Goal: Task Accomplishment & Management: Complete application form

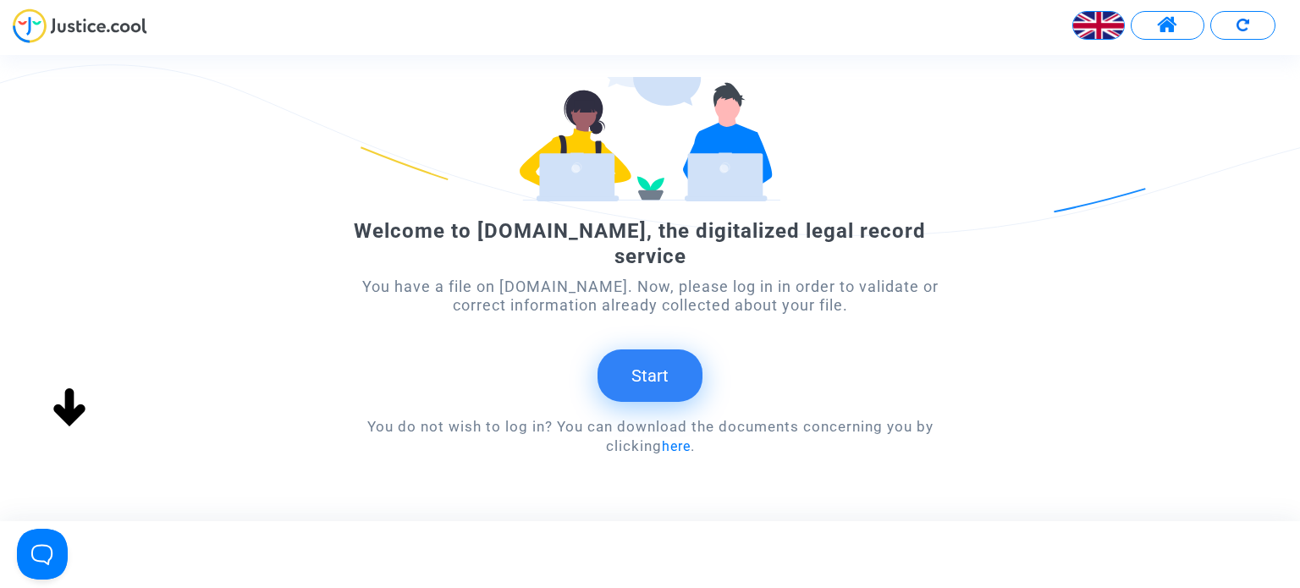
scroll to position [166, 0]
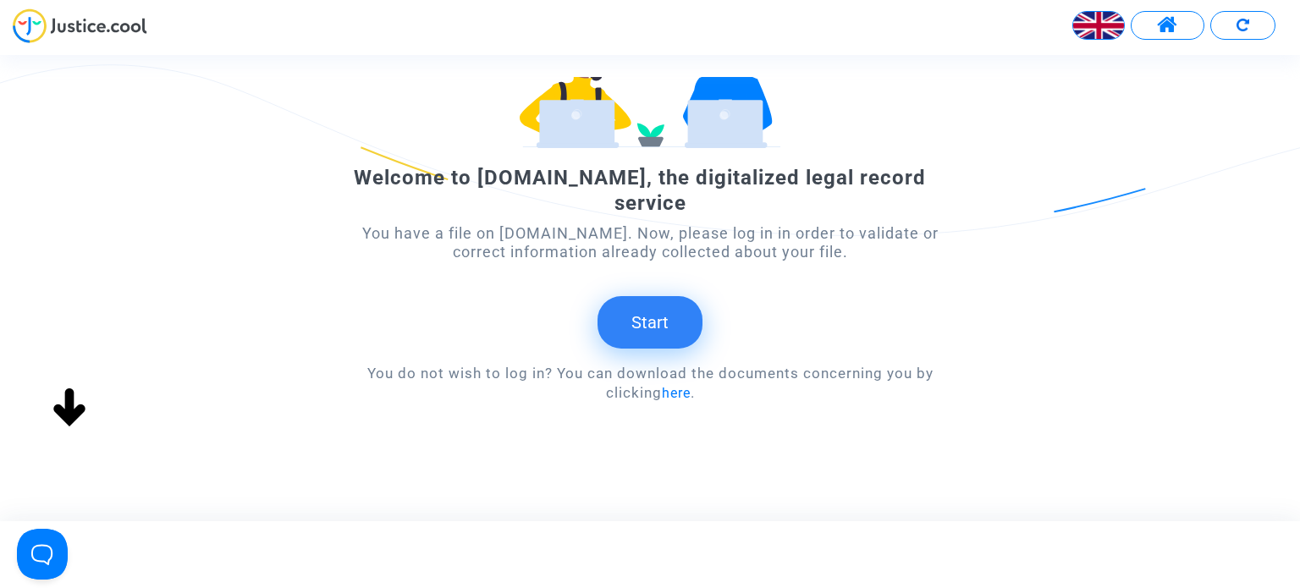
click at [659, 306] on button "Start" at bounding box center [649, 322] width 105 height 52
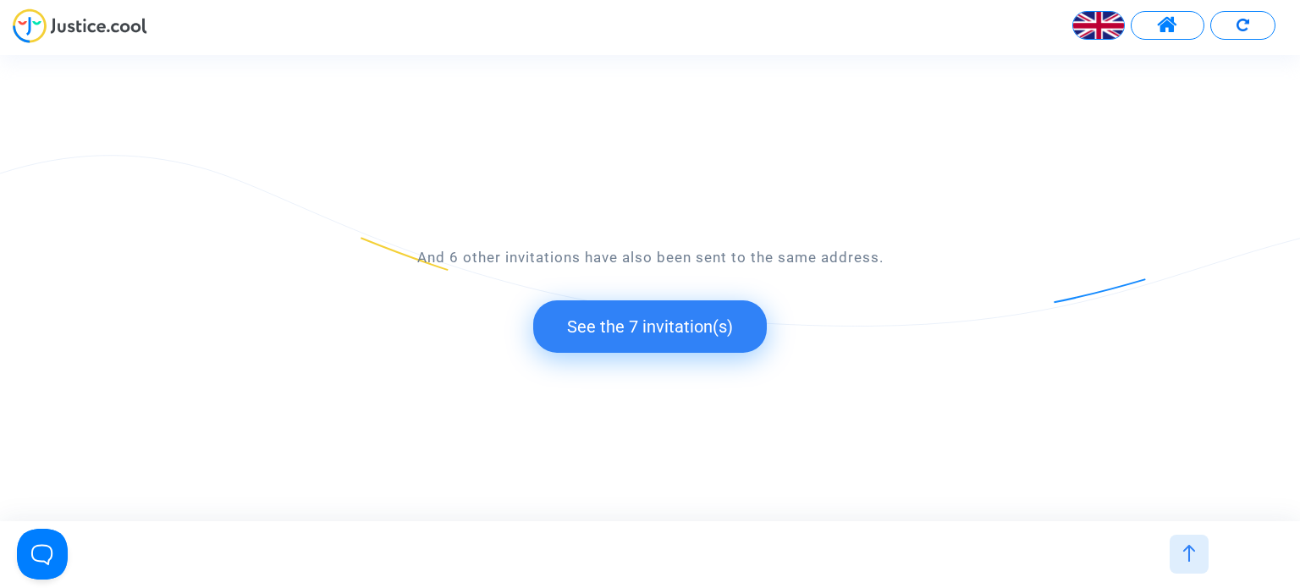
click at [638, 335] on button "See the 7 invitation(s)" at bounding box center [650, 326] width 234 height 52
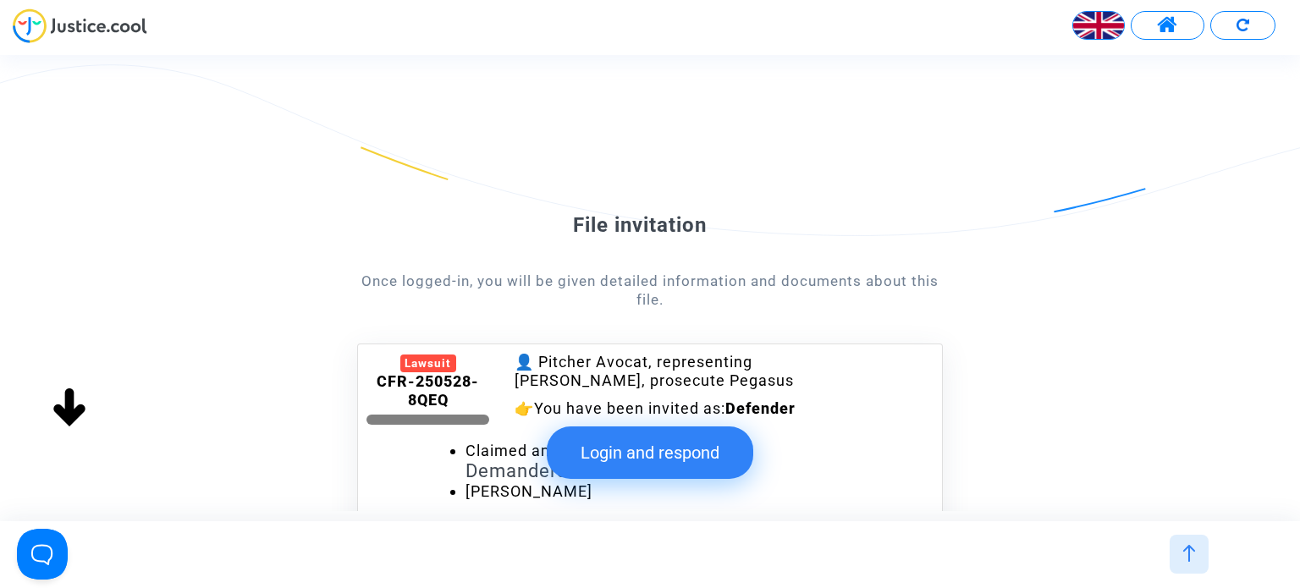
scroll to position [0, 0]
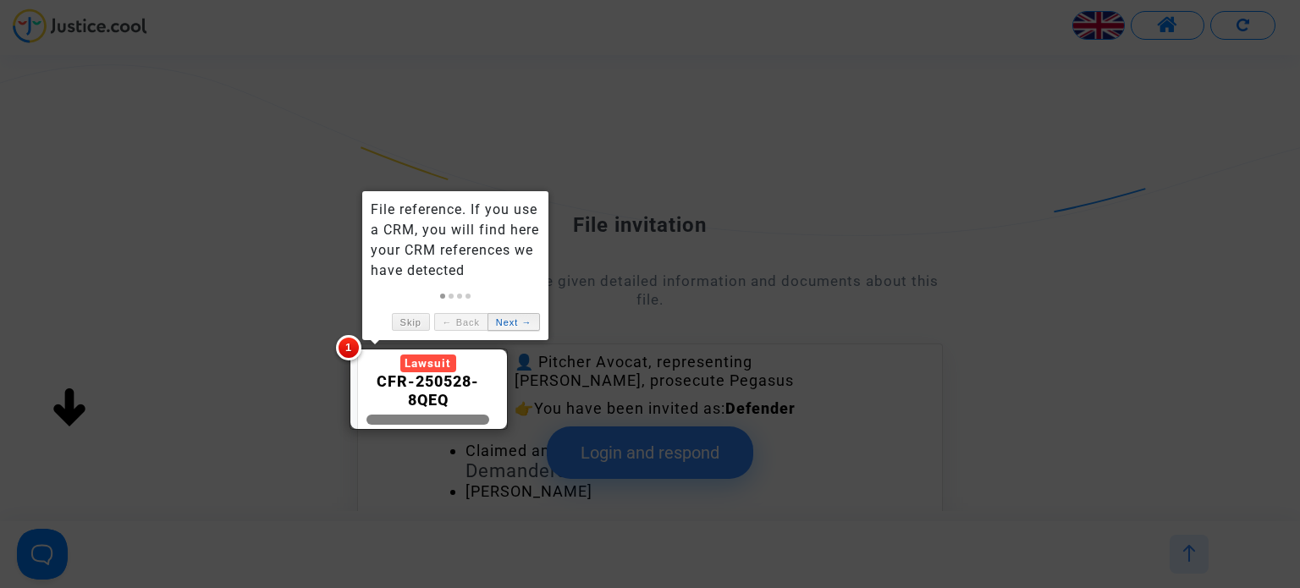
click at [516, 317] on link "Next →" at bounding box center [513, 322] width 52 height 18
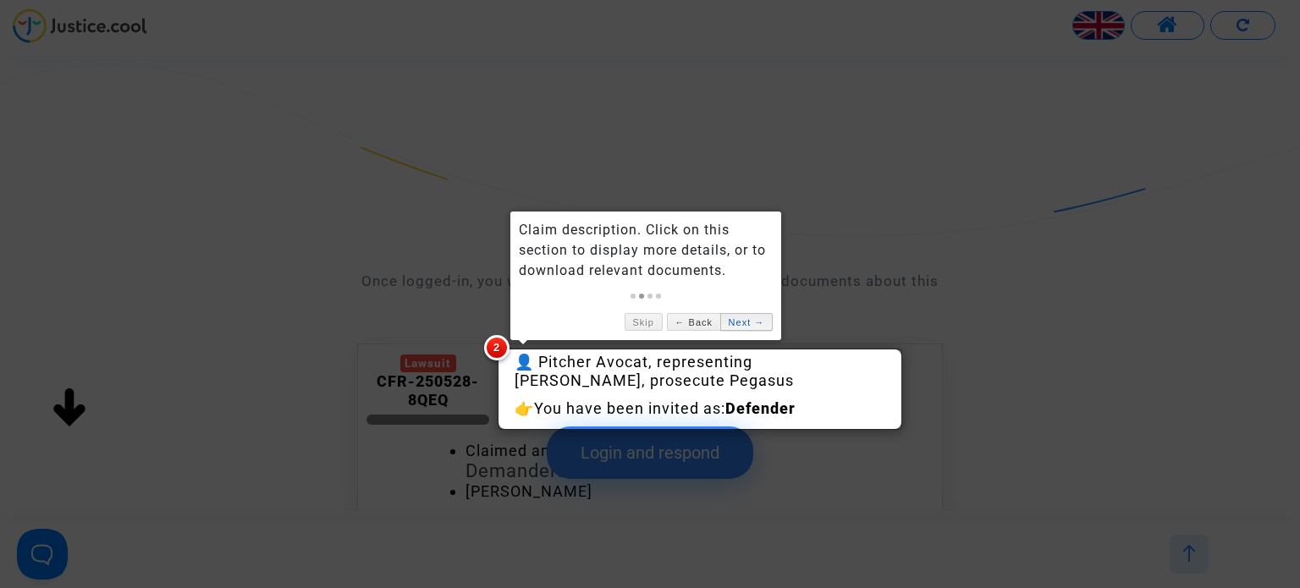
click at [754, 323] on link "Next →" at bounding box center [746, 322] width 52 height 18
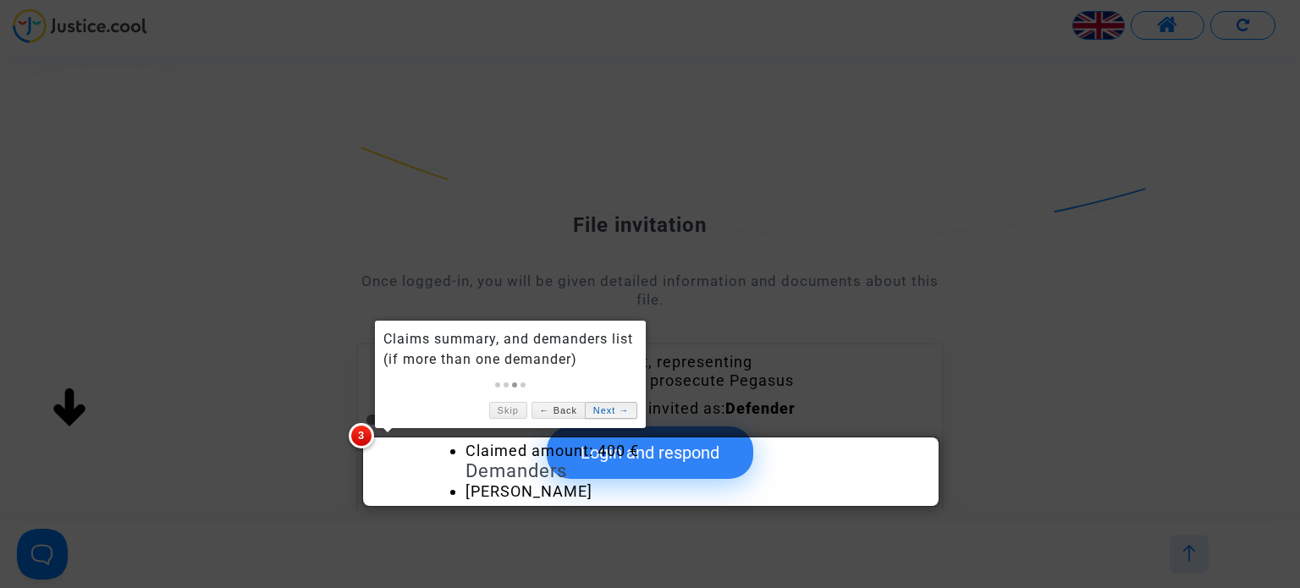
click at [613, 410] on link "Next →" at bounding box center [611, 411] width 52 height 18
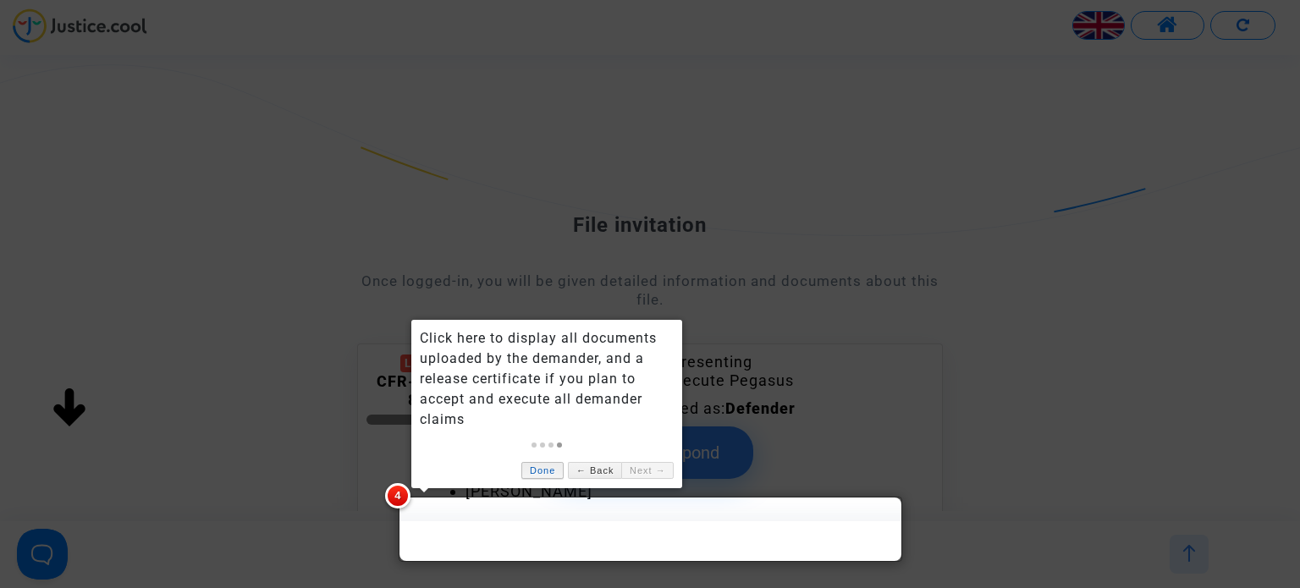
click at [547, 473] on link "Done" at bounding box center [542, 471] width 42 height 18
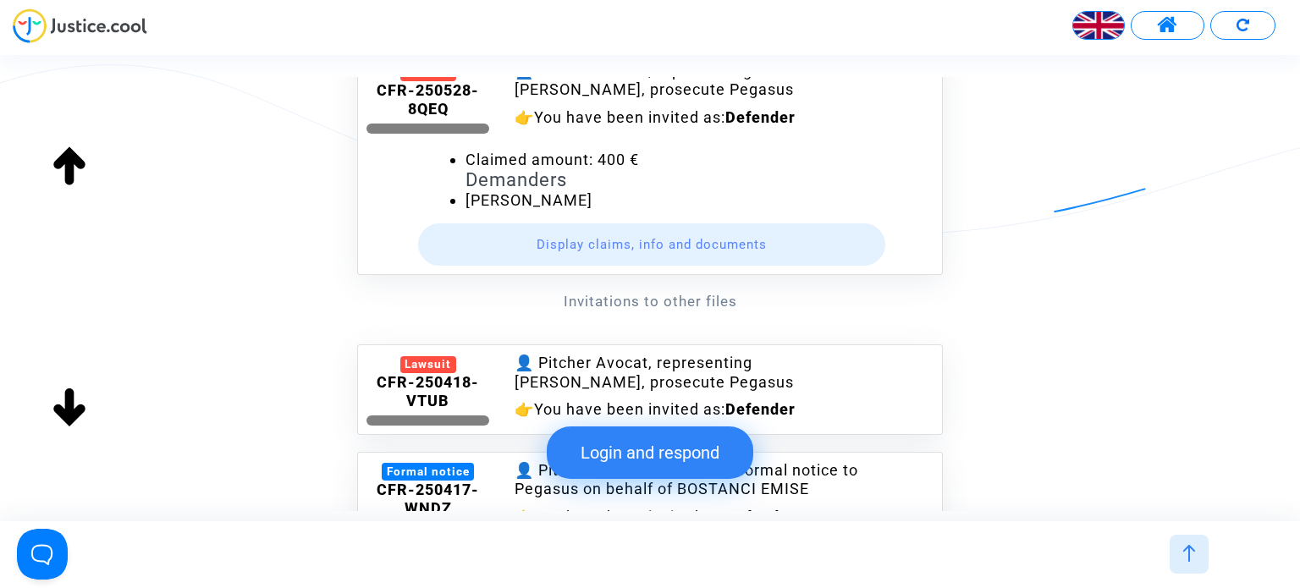
scroll to position [254, 0]
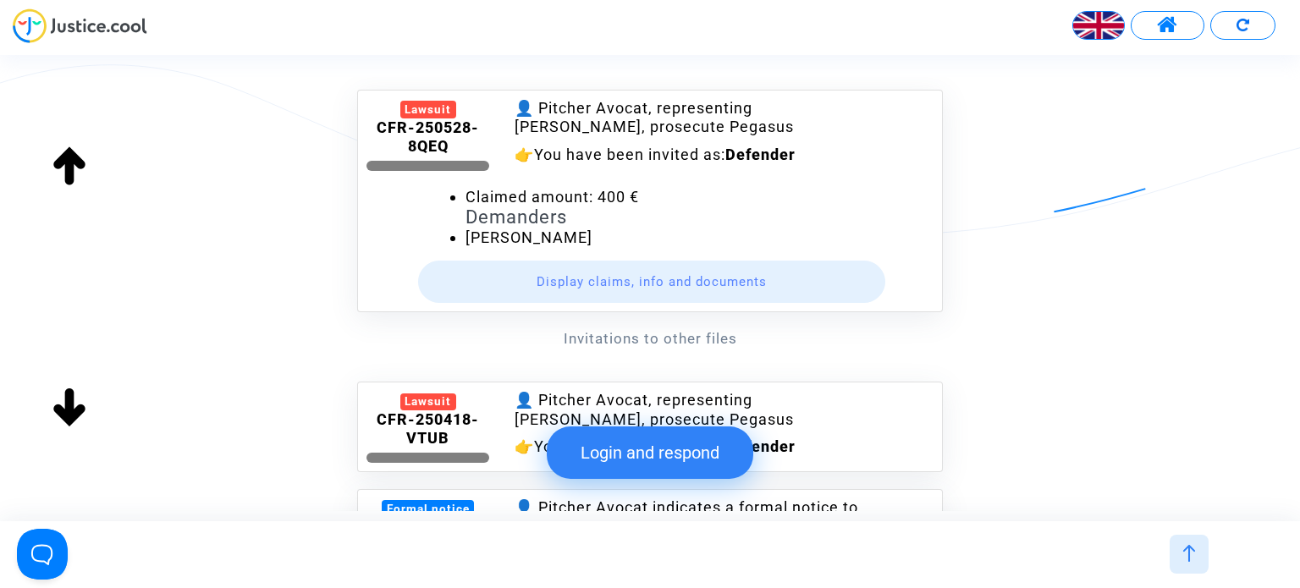
click at [623, 278] on button "Display claims, info and documents" at bounding box center [652, 282] width 468 height 42
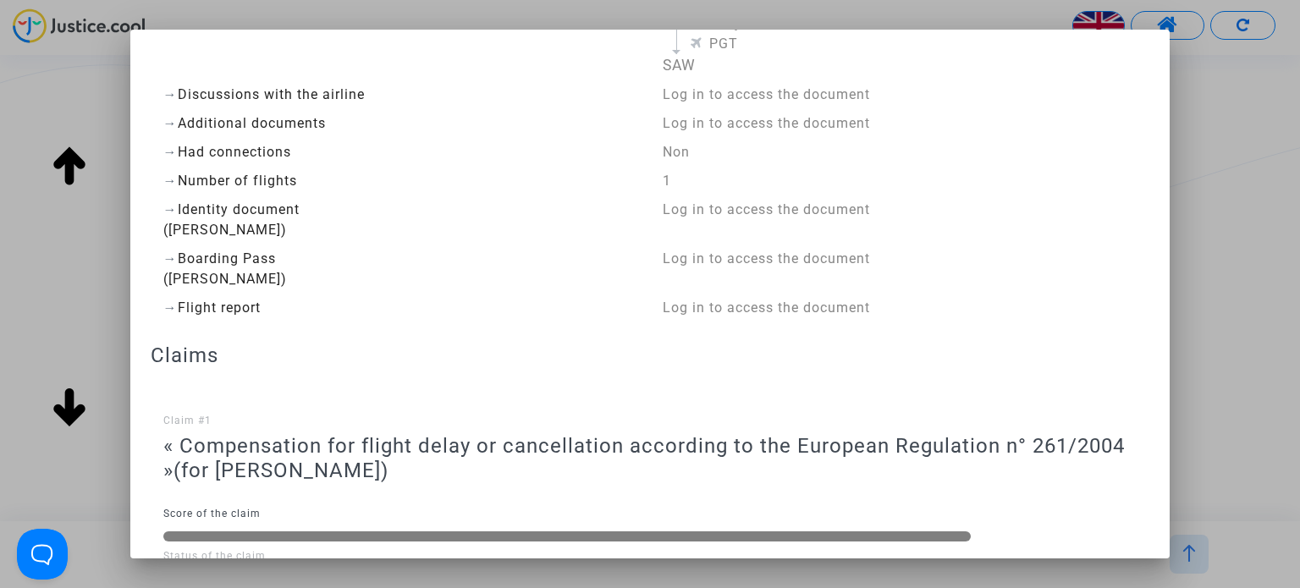
scroll to position [558, 0]
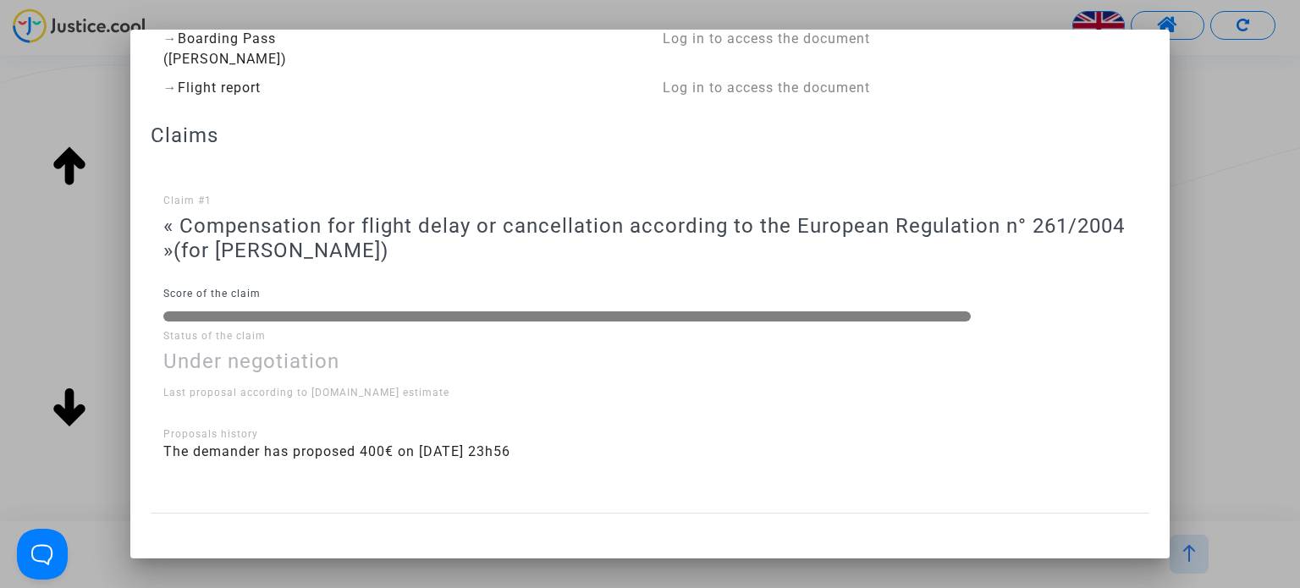
click at [52, 254] on div at bounding box center [650, 294] width 1300 height 588
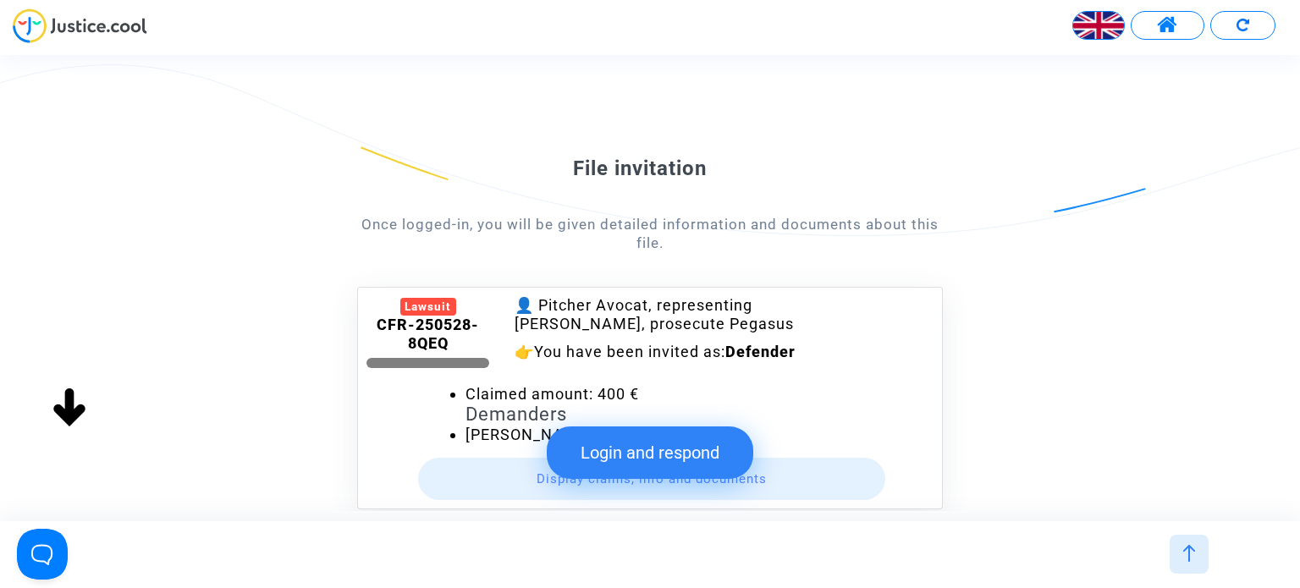
scroll to position [85, 0]
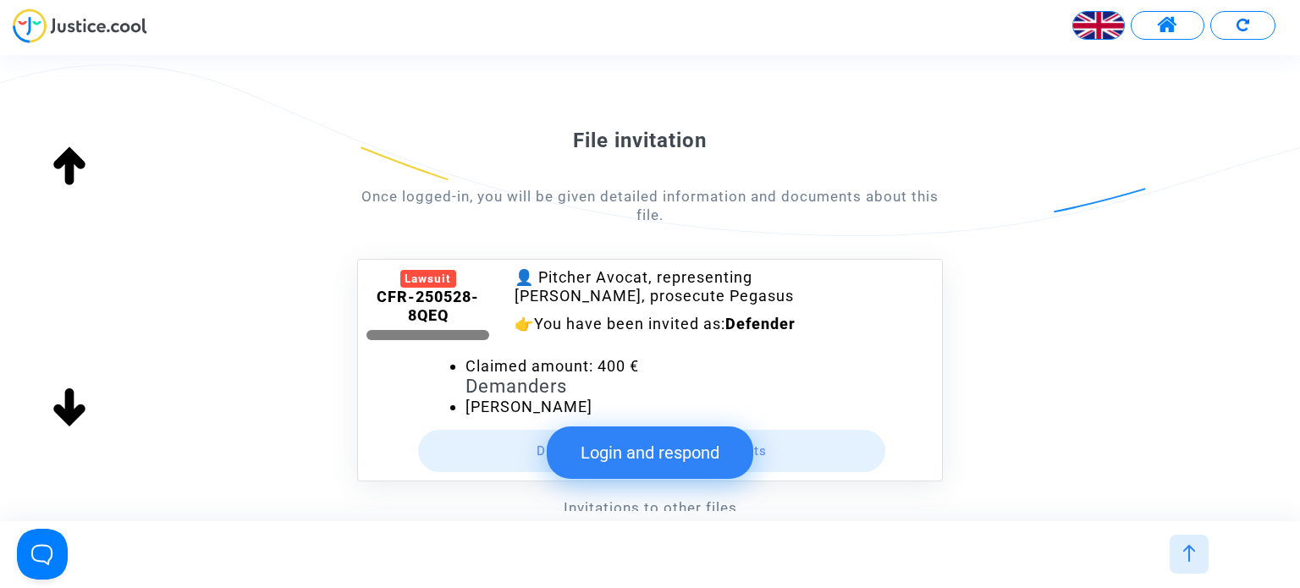
click at [654, 460] on button "Login and respond" at bounding box center [650, 452] width 206 height 52
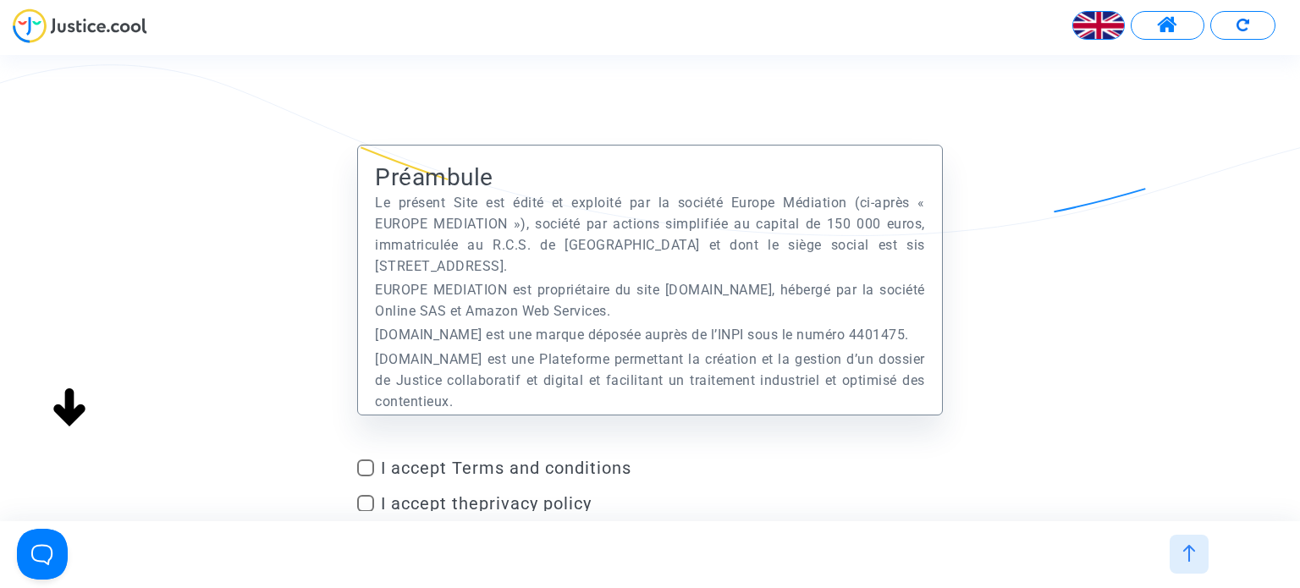
click at [503, 466] on span "I accept Terms and conditions" at bounding box center [661, 468] width 561 height 20
click at [365, 476] on input "I accept Terms and conditions" at bounding box center [365, 476] width 1 height 1
checkbox input "true"
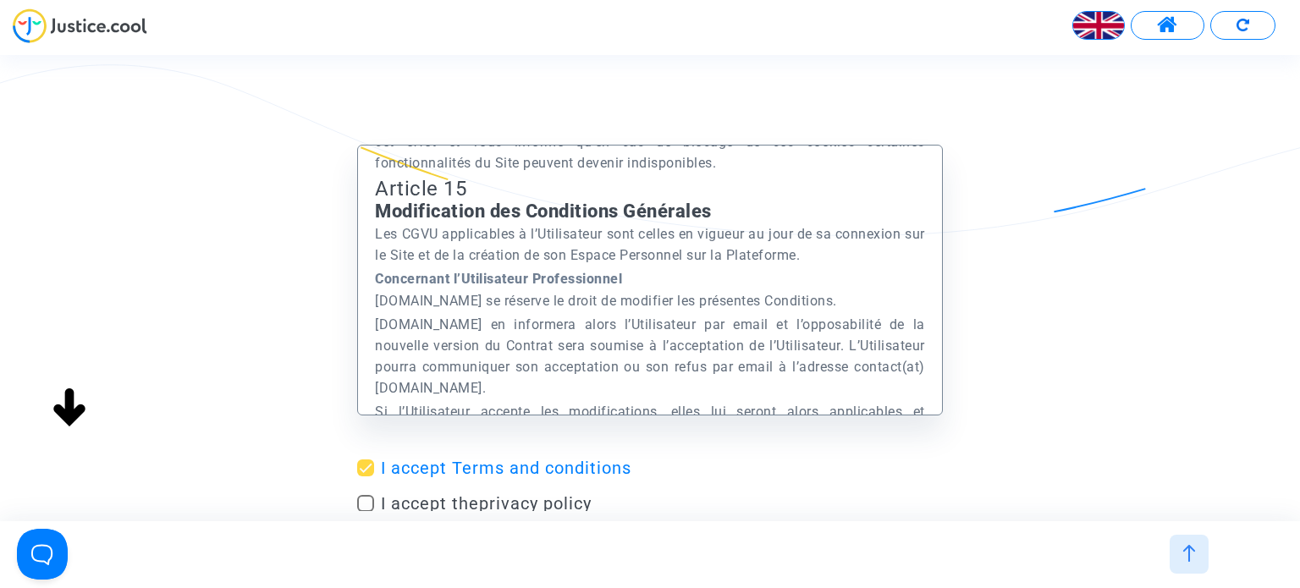
scroll to position [32533, 0]
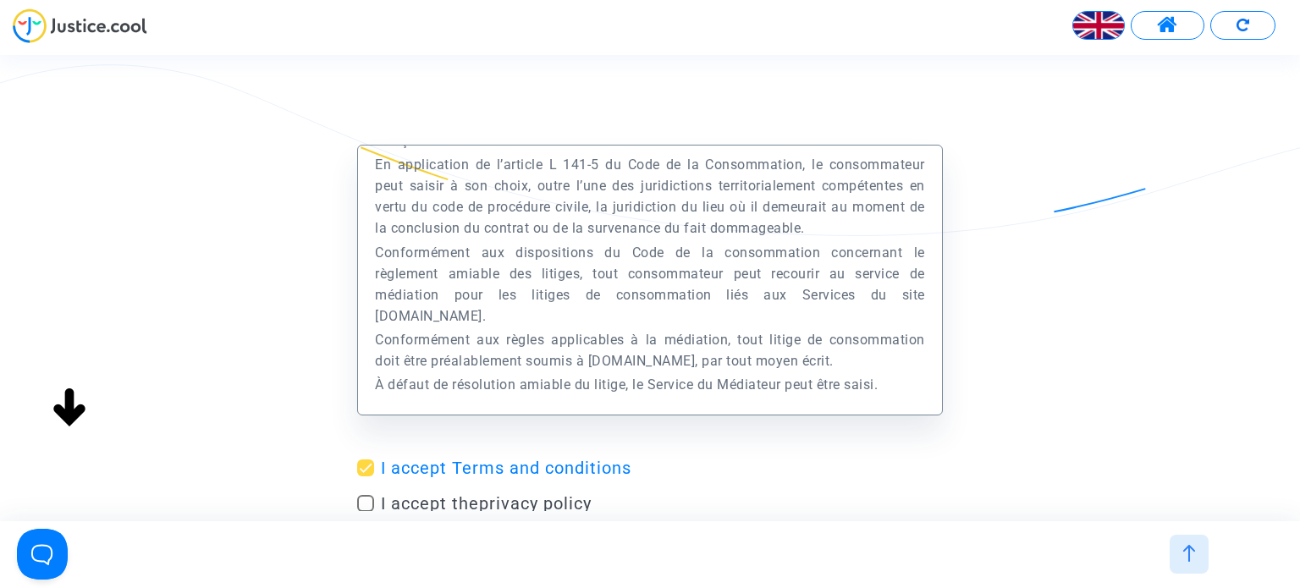
click at [481, 503] on span "I accept the privacy policy" at bounding box center [486, 503] width 211 height 20
click at [365, 512] on input "I accept the privacy policy" at bounding box center [365, 512] width 1 height 1
checkbox input "true"
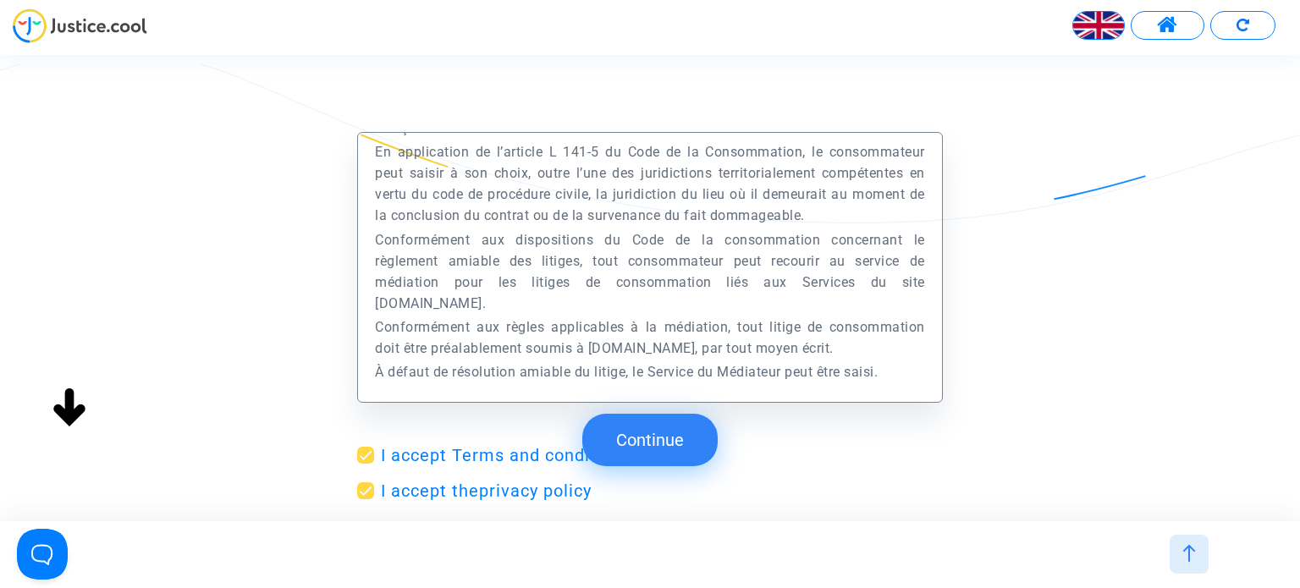
drag, startPoint x: 677, startPoint y: 448, endPoint x: 772, endPoint y: 392, distance: 110.4
click at [673, 449] on button "Continue" at bounding box center [649, 440] width 135 height 52
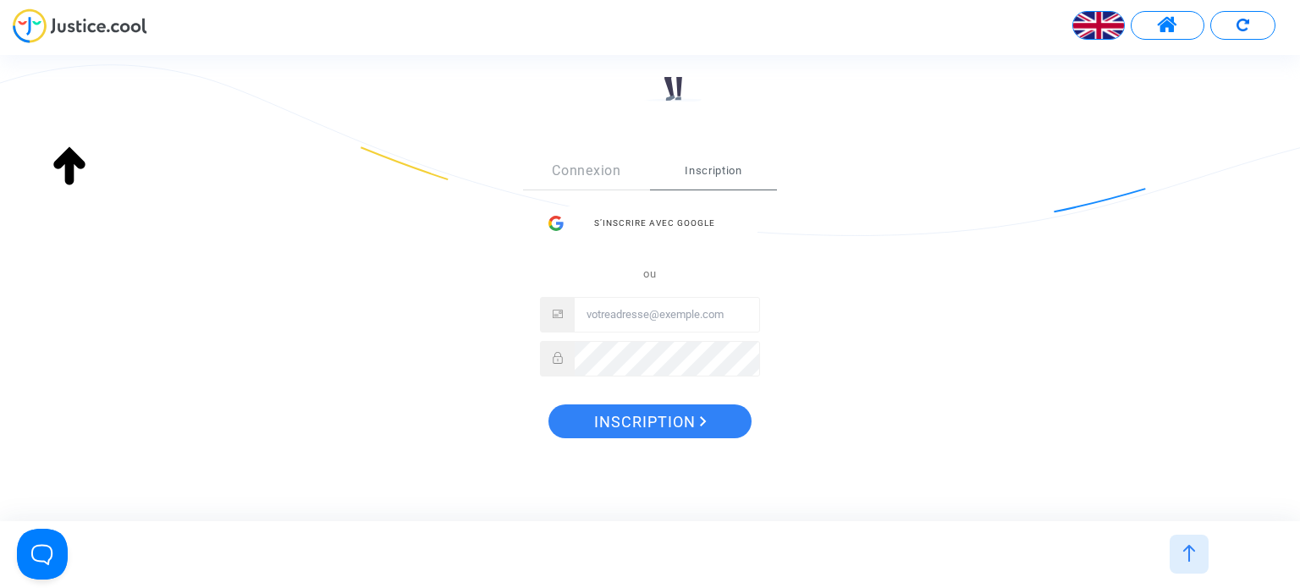
scroll to position [200, 0]
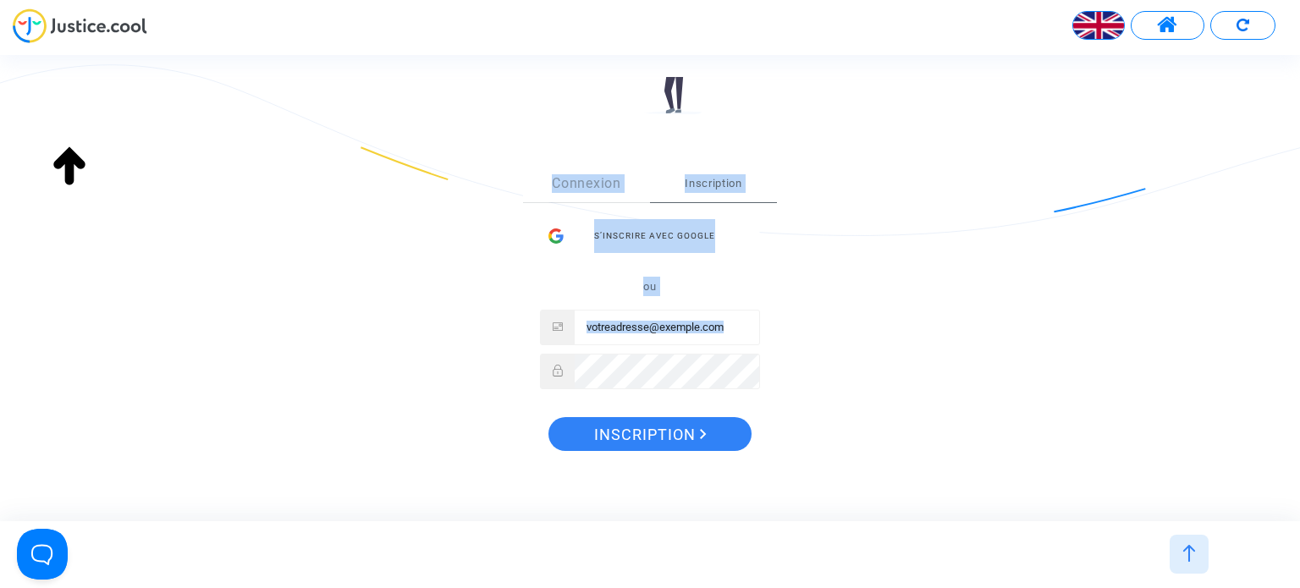
drag, startPoint x: 843, startPoint y: 386, endPoint x: 487, endPoint y: 165, distance: 418.4
click at [487, 165] on div "Sign Up Connexion Inscription S’inscrire avec Google ou Inscription" at bounding box center [649, 313] width 585 height 365
copy div "Connexion Inscription S’inscrire avec Google ou"
click at [649, 327] on input "Email" at bounding box center [666, 328] width 184 height 34
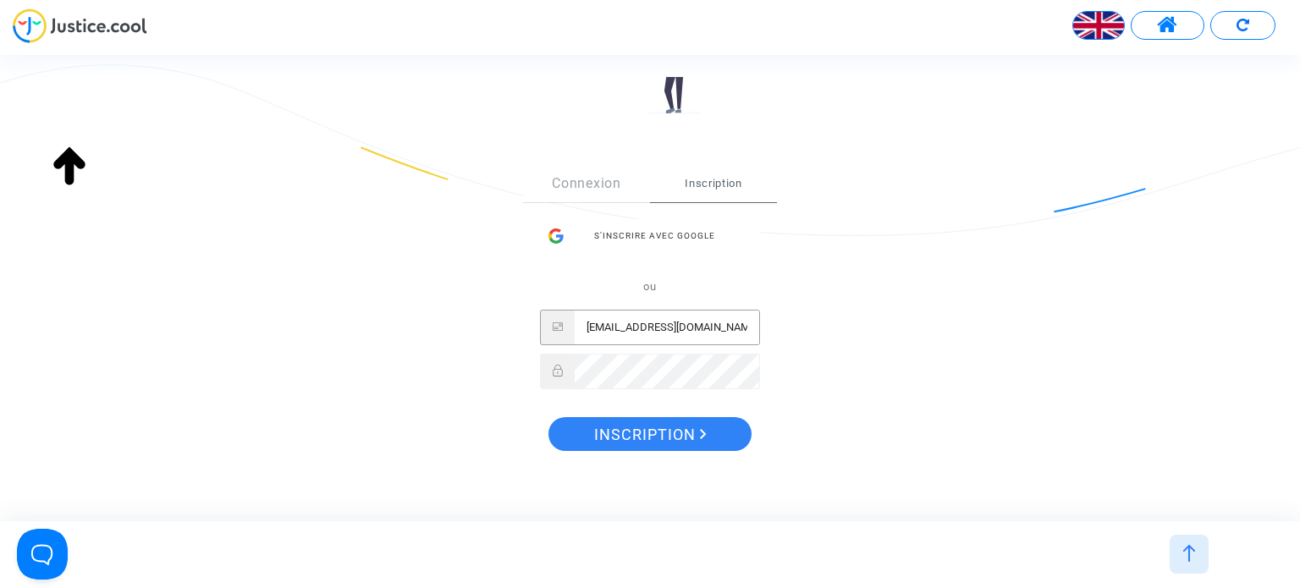
type input "[EMAIL_ADDRESS][DOMAIN_NAME]"
click at [652, 434] on span "Inscription" at bounding box center [650, 435] width 113 height 36
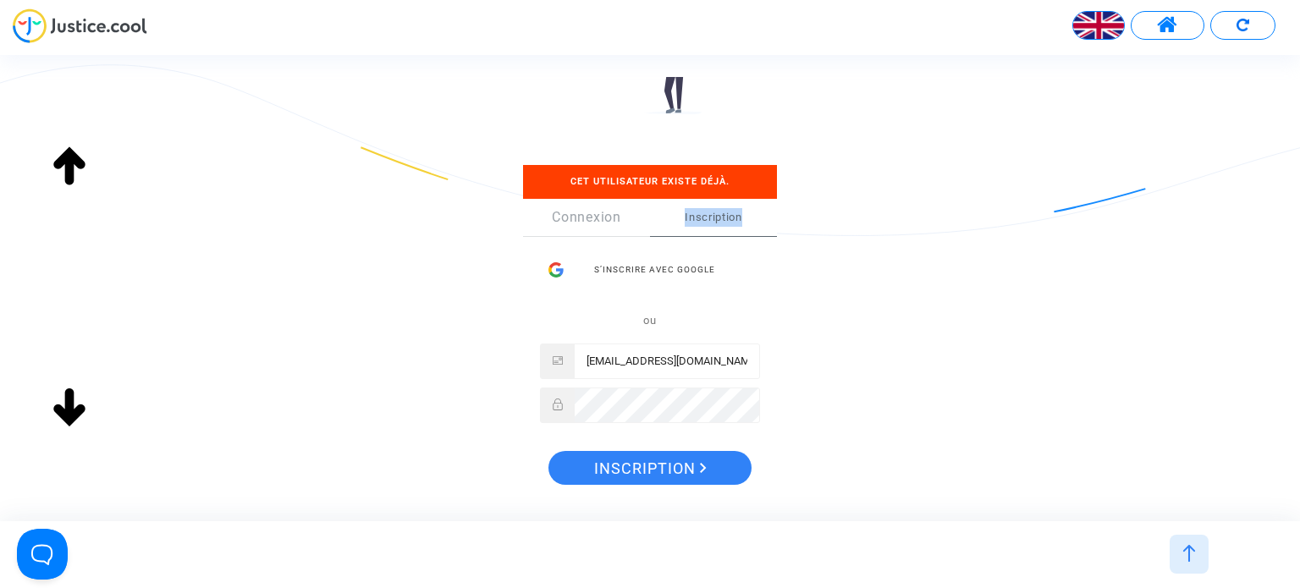
drag, startPoint x: 852, startPoint y: 213, endPoint x: 665, endPoint y: 213, distance: 187.0
click at [665, 213] on div "Sign Up Cet utilisateur existe déjà. Connexion Inscription S’inscrire avec Goog…" at bounding box center [649, 330] width 585 height 398
click at [721, 222] on span "Inscription" at bounding box center [713, 217] width 127 height 37
drag, startPoint x: 652, startPoint y: 318, endPoint x: 633, endPoint y: 318, distance: 19.5
click at [633, 318] on p "ou" at bounding box center [650, 320] width 220 height 19
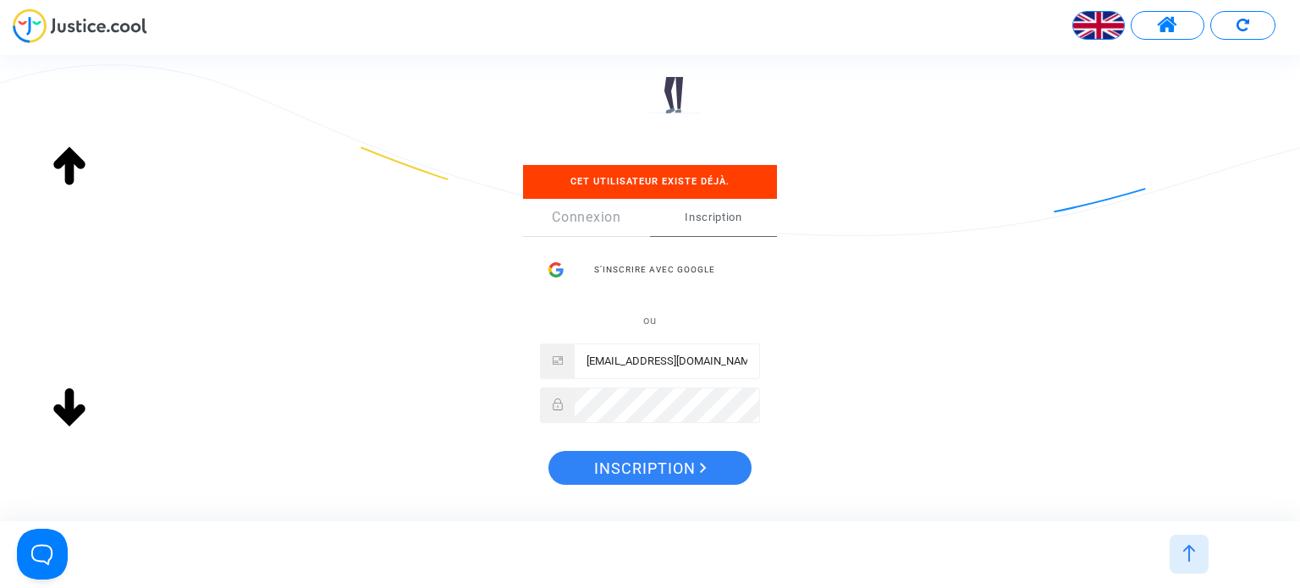
click at [1063, 294] on div "Sign Up Cet utilisateur existe déjà. Connexion Inscription S’inscrire avec Goog…" at bounding box center [650, 246] width 1300 height 602
drag, startPoint x: 640, startPoint y: 177, endPoint x: 745, endPoint y: 178, distance: 105.8
click at [745, 178] on div "Cet utilisateur existe déjà." at bounding box center [650, 182] width 254 height 34
copy span "Cet utilisateur existe déjà."
click at [891, 289] on div "Sign Up Cet utilisateur existe déjà. Connexion Inscription S’inscrire avec Goog…" at bounding box center [649, 330] width 585 height 398
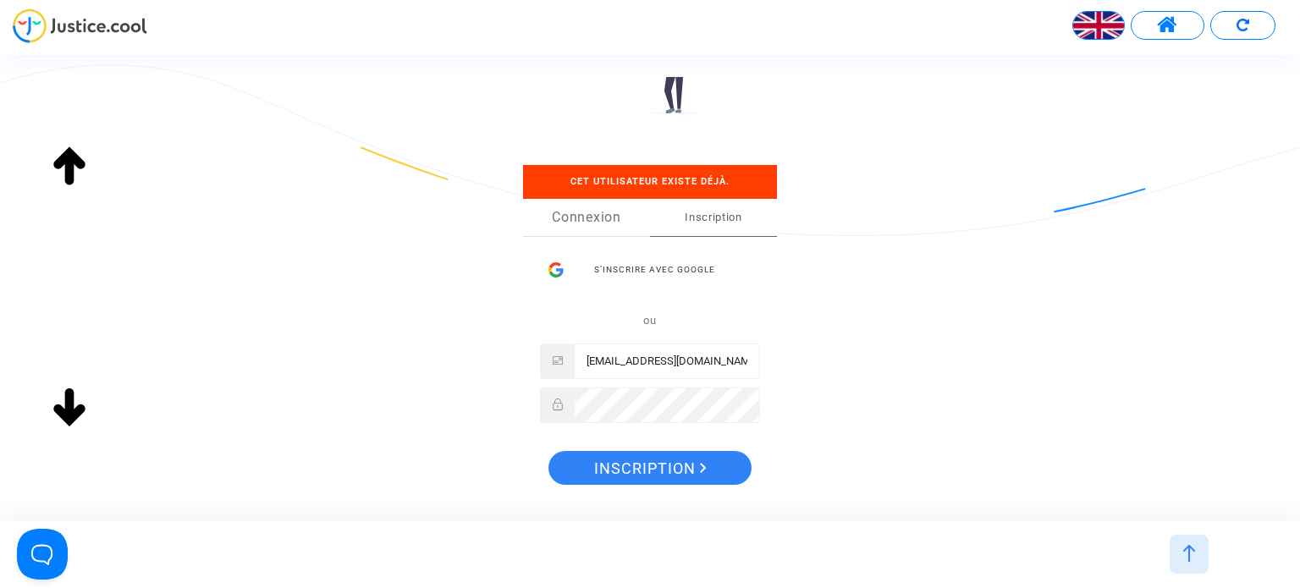
click at [575, 209] on link "Connexion" at bounding box center [586, 217] width 127 height 37
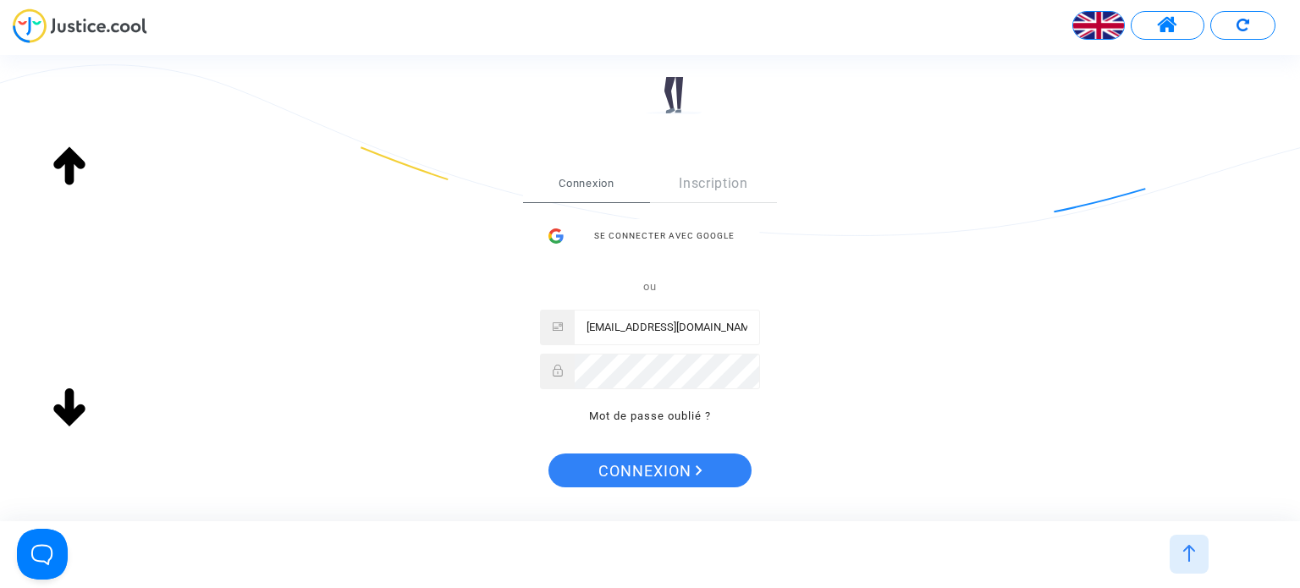
click at [743, 327] on input "[EMAIL_ADDRESS][DOMAIN_NAME]" at bounding box center [666, 328] width 184 height 34
click at [548, 453] on button "Connexion" at bounding box center [649, 470] width 203 height 34
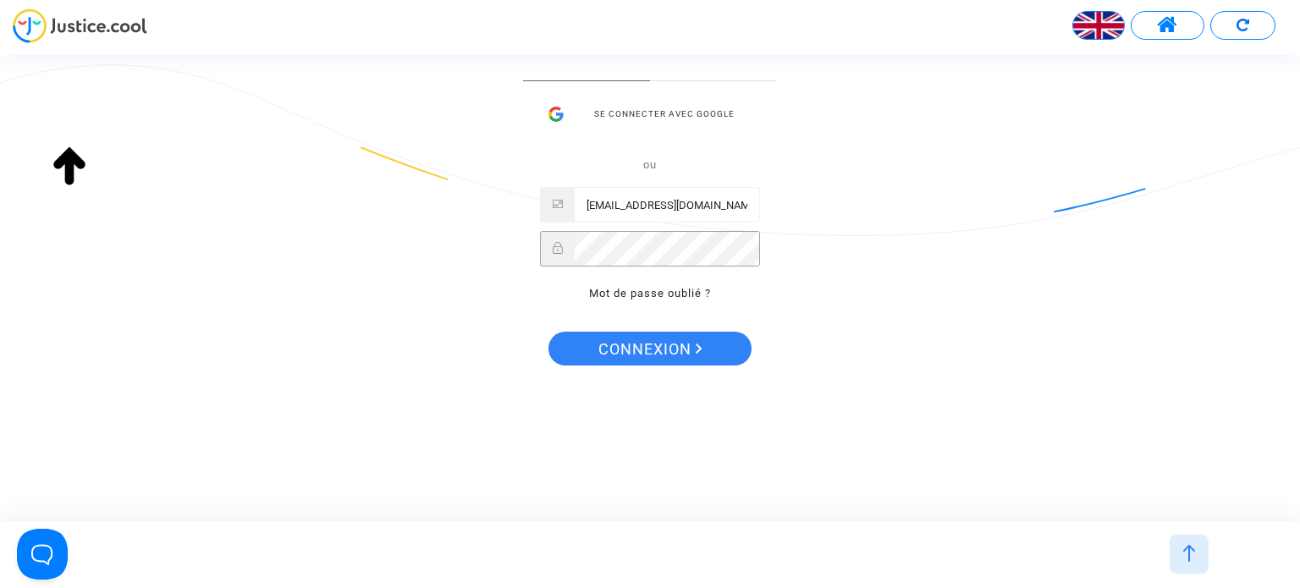
scroll to position [0, 0]
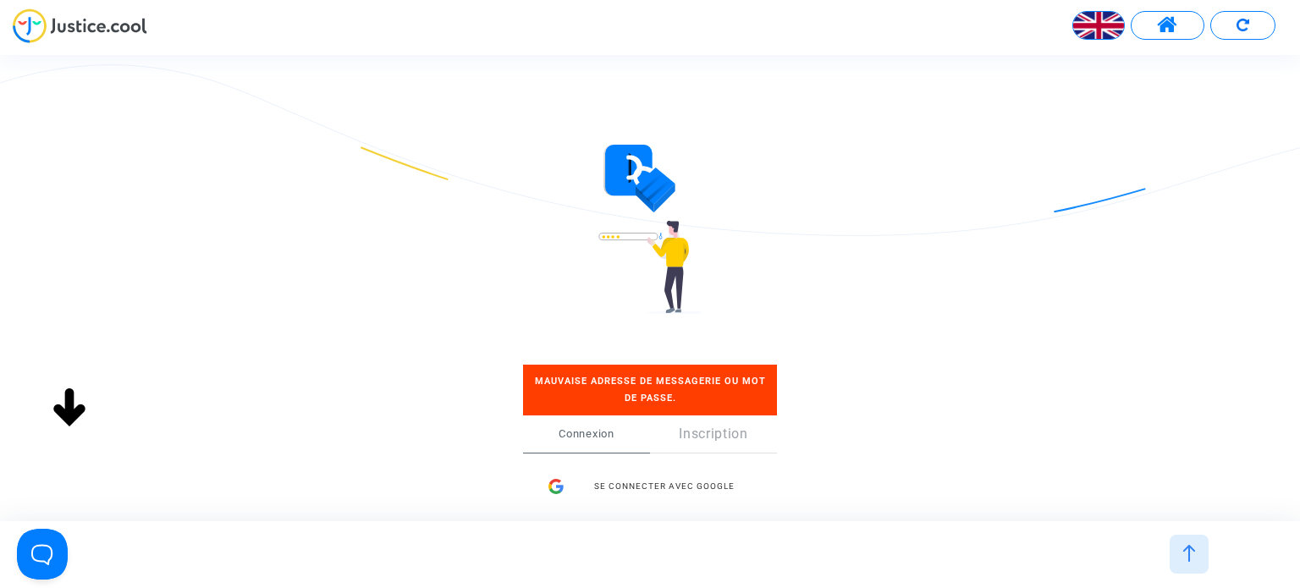
click at [1184, 560] on img at bounding box center [1188, 553] width 17 height 17
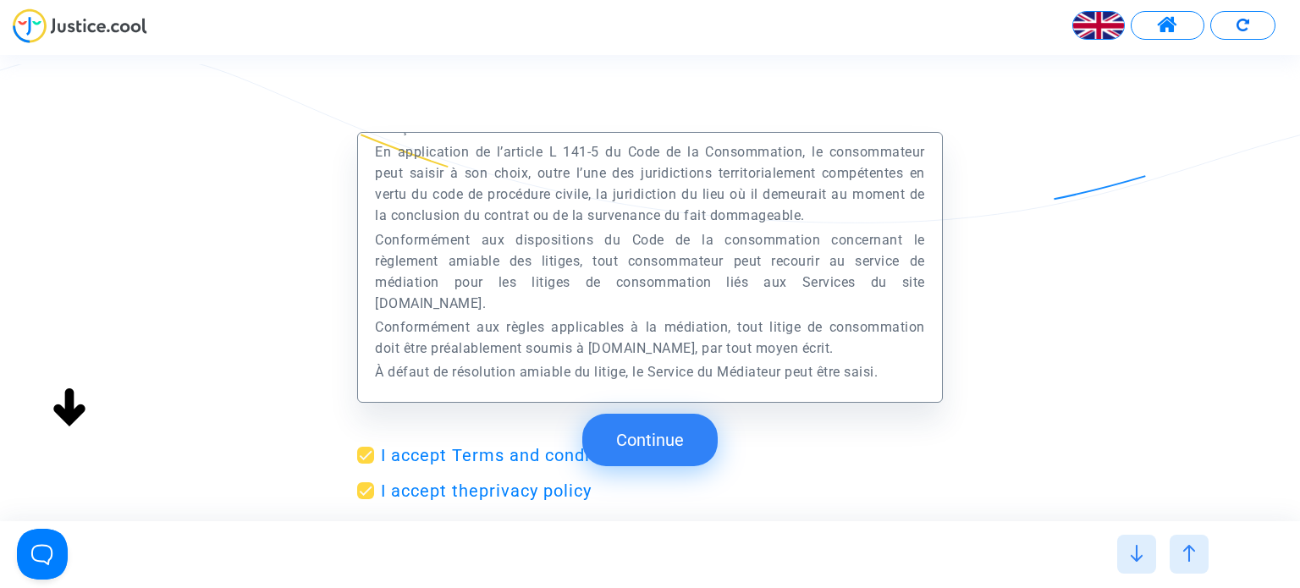
click at [1184, 551] on img at bounding box center [1188, 553] width 17 height 17
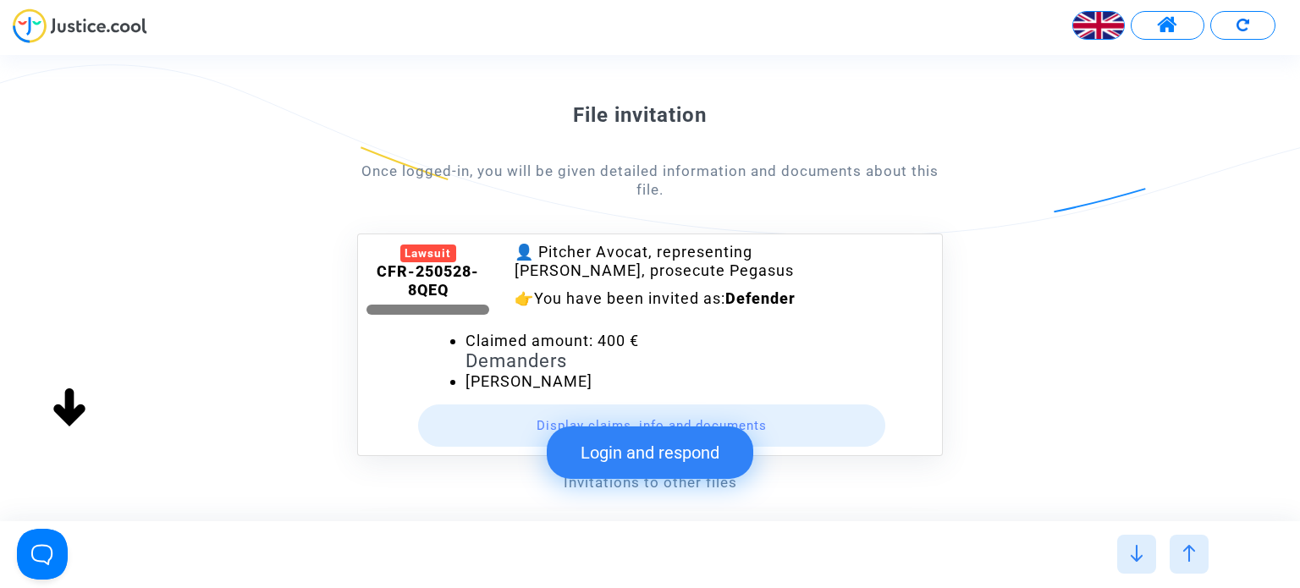
scroll to position [254, 0]
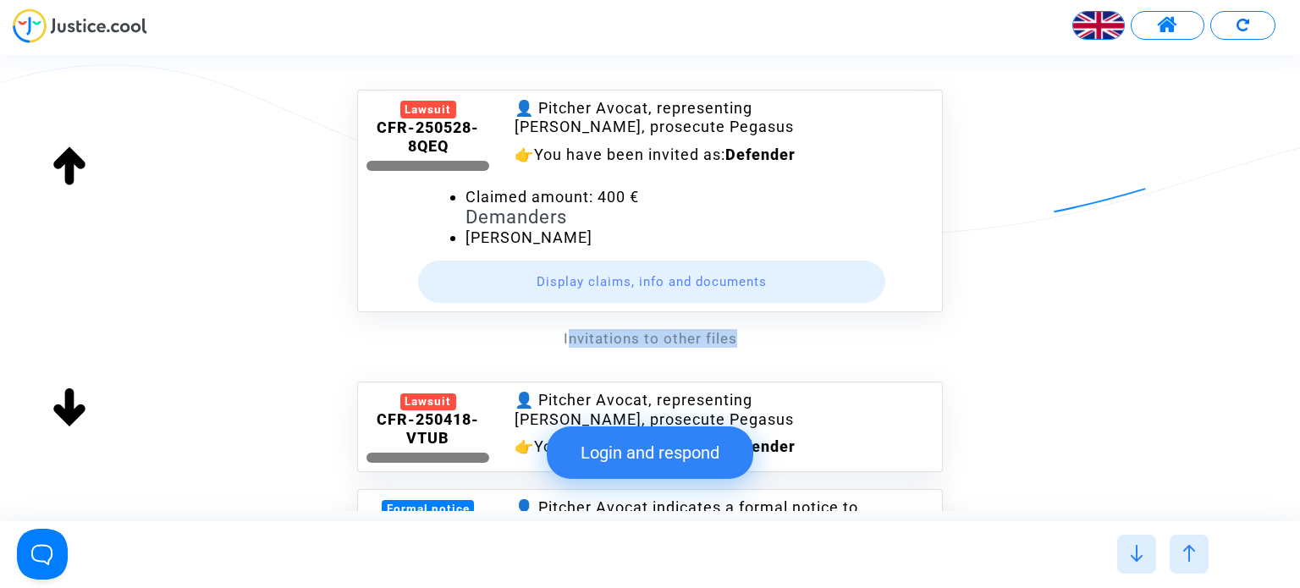
drag, startPoint x: 569, startPoint y: 338, endPoint x: 805, endPoint y: 338, distance: 236.1
click at [805, 338] on div "Invitations to other files" at bounding box center [649, 338] width 585 height 19
click at [976, 311] on div "File invitation Once logged-in, you will be given detailed information and docu…" at bounding box center [650, 599] width 1300 height 1416
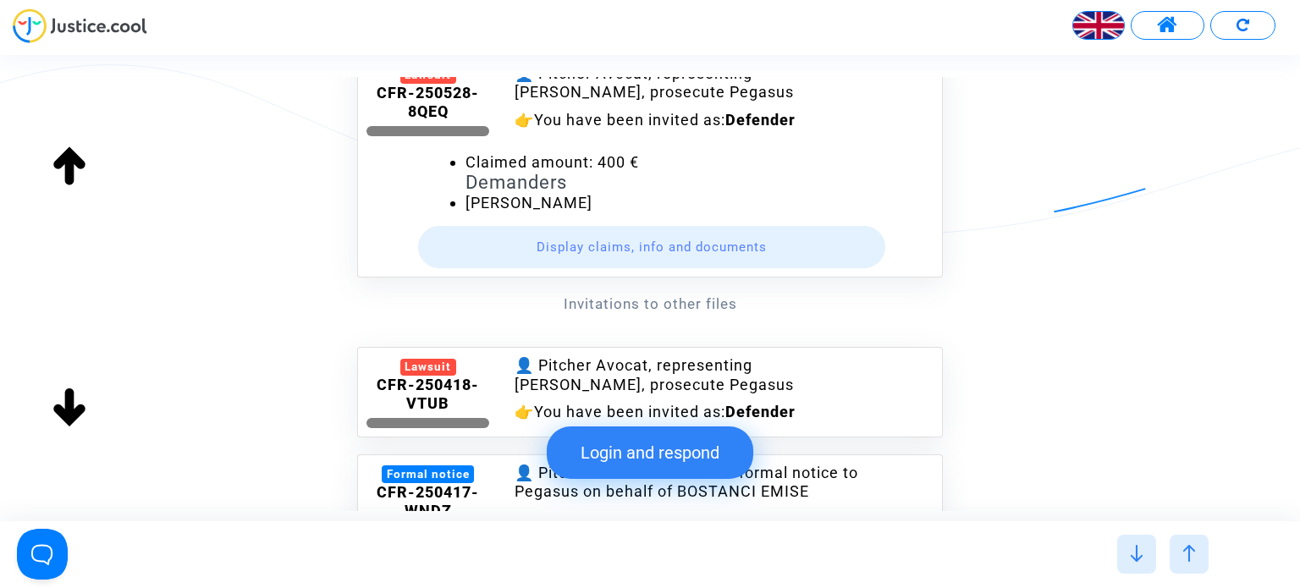
scroll to position [245, 0]
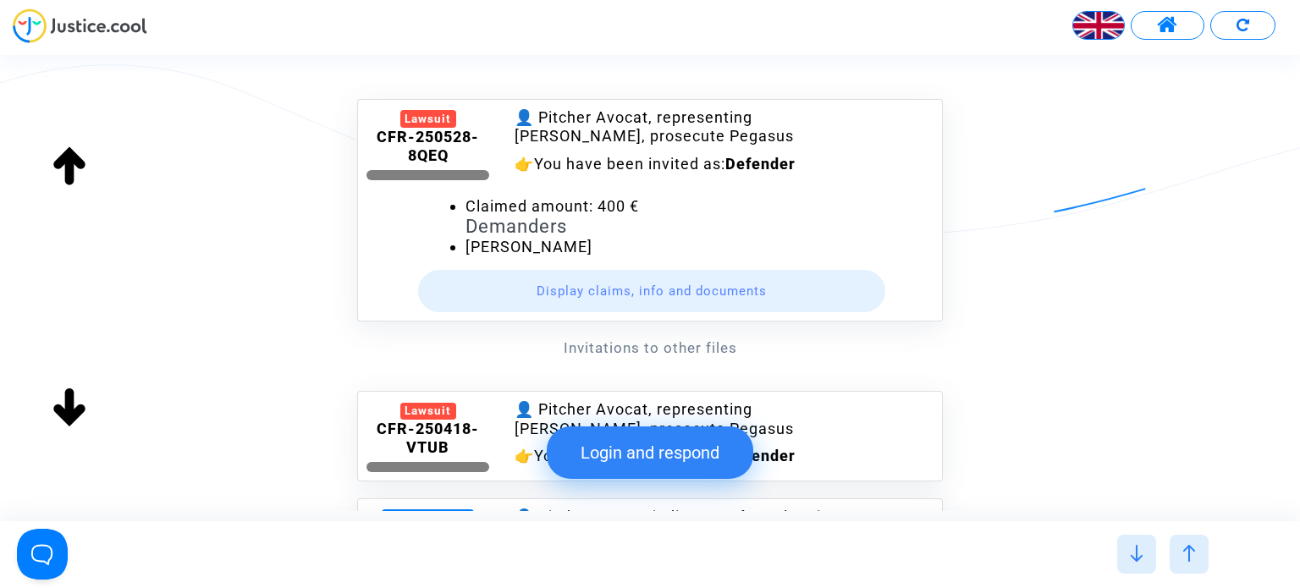
click at [617, 287] on button "Display claims, info and documents" at bounding box center [652, 291] width 468 height 42
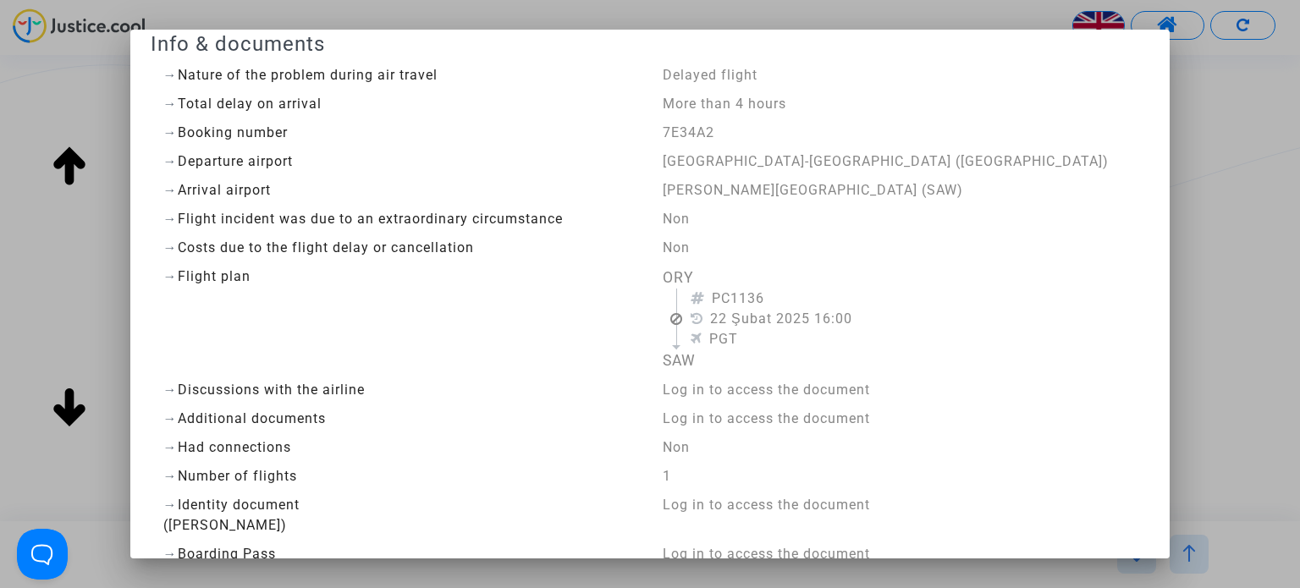
scroll to position [0, 0]
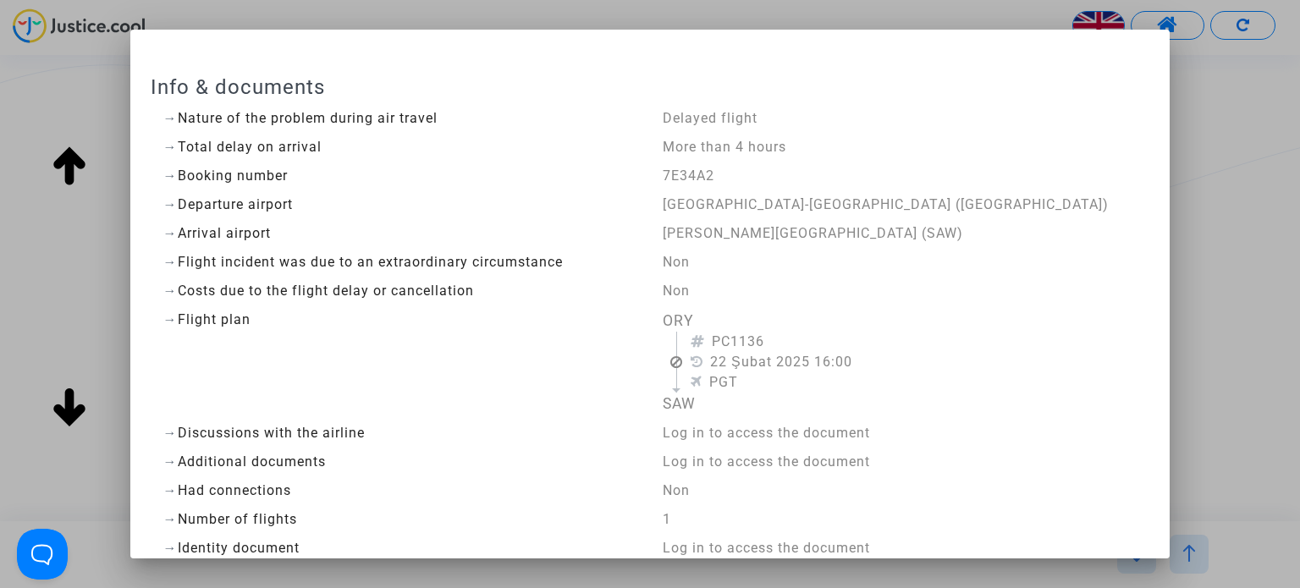
drag, startPoint x: 701, startPoint y: 246, endPoint x: 827, endPoint y: 466, distance: 253.1
click at [796, 496] on div "Info & documents → Nature of the problem during air travel Delayed flight → Tot…" at bounding box center [650, 366] width 999 height 582
click at [937, 301] on div "Info & documents → Nature of the problem during air travel Delayed flight → Tot…" at bounding box center [650, 366] width 999 height 582
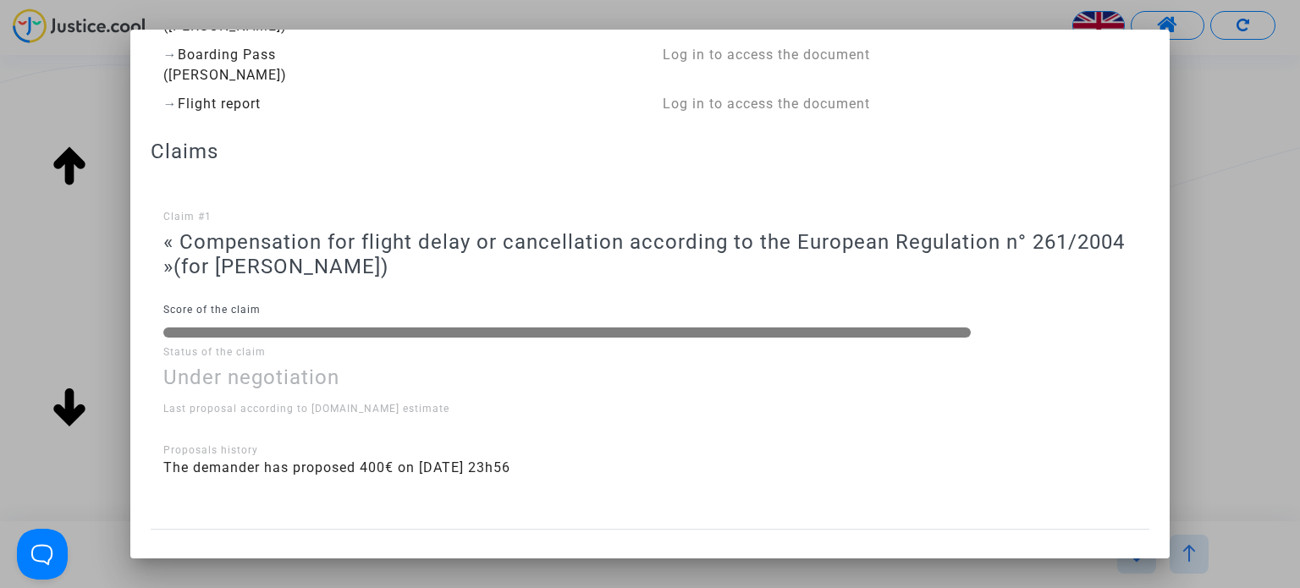
scroll to position [558, 0]
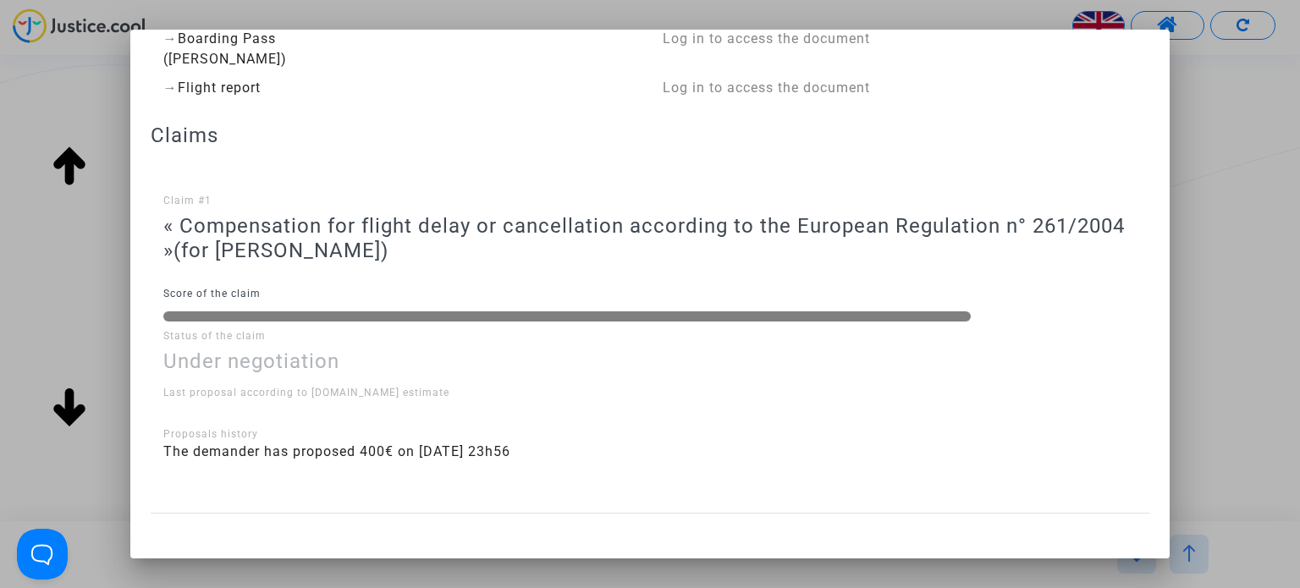
click at [279, 228] on h3 "« Compensation for flight delay or cancellation according to the European Regul…" at bounding box center [650, 238] width 974 height 49
click at [258, 255] on span "(for [PERSON_NAME])" at bounding box center [280, 251] width 215 height 24
drag, startPoint x: 192, startPoint y: 338, endPoint x: 212, endPoint y: 404, distance: 69.6
click at [192, 342] on p "Status of the claim" at bounding box center [650, 336] width 974 height 21
drag, startPoint x: 212, startPoint y: 404, endPoint x: 227, endPoint y: 447, distance: 45.0
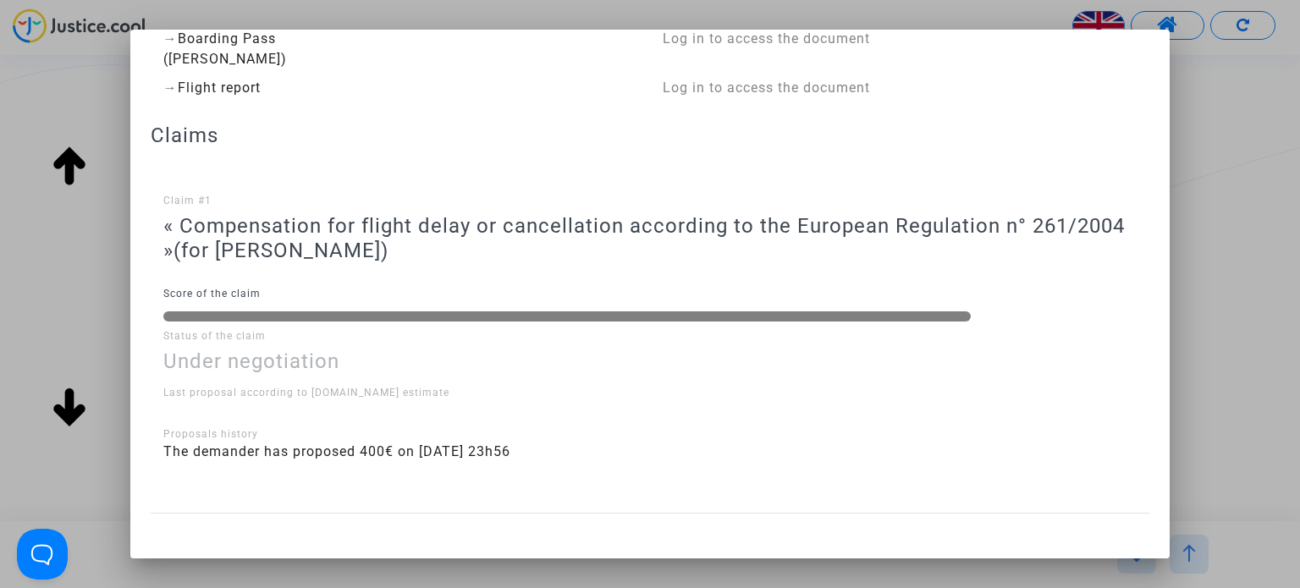
click at [212, 407] on div "Last proposal according to [DOMAIN_NAME] estimate" at bounding box center [650, 404] width 974 height 44
click at [227, 449] on span "The demander has proposed 400€ on [DATE] 23h56" at bounding box center [336, 451] width 347 height 16
click at [443, 453] on span "The demander has proposed 400€ on [DATE] 23h56" at bounding box center [336, 451] width 347 height 16
